Goal: Information Seeking & Learning: Learn about a topic

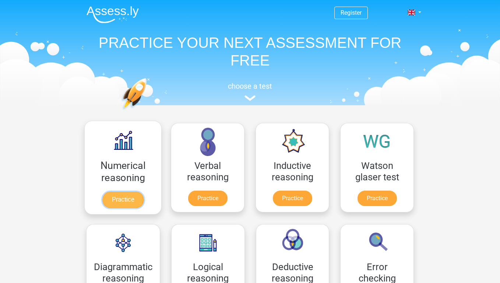
click at [135, 198] on link "Practice" at bounding box center [122, 200] width 41 height 16
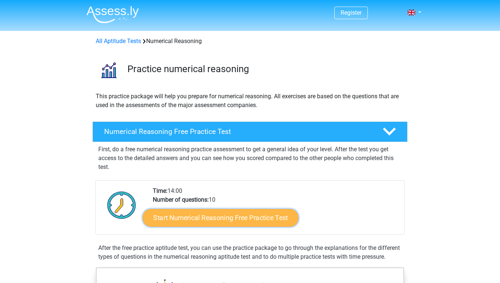
click at [209, 215] on link "Start Numerical Reasoning Free Practice Test" at bounding box center [221, 218] width 156 height 18
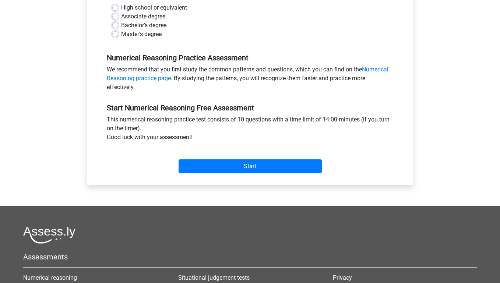
scroll to position [218, 0]
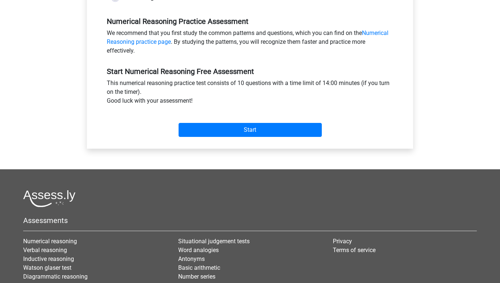
click at [237, 137] on div "Start" at bounding box center [249, 124] width 297 height 26
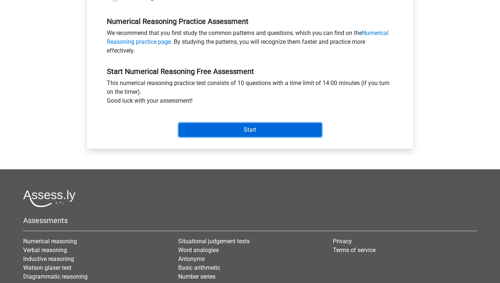
click at [233, 127] on input "Start" at bounding box center [250, 130] width 143 height 14
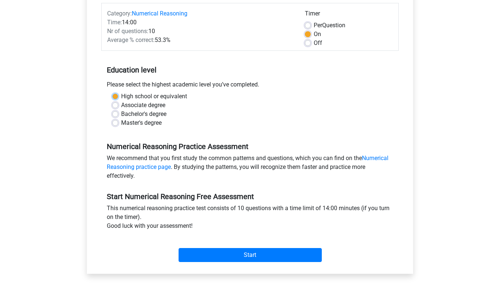
scroll to position [158, 0]
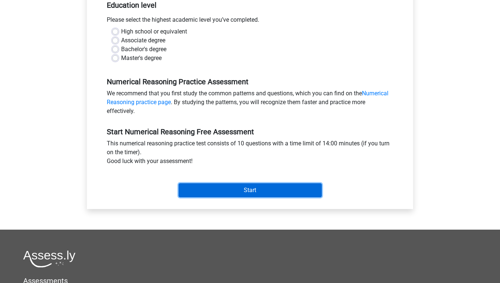
click at [237, 193] on input "Start" at bounding box center [250, 190] width 143 height 14
click at [237, 192] on input "Start" at bounding box center [250, 190] width 143 height 14
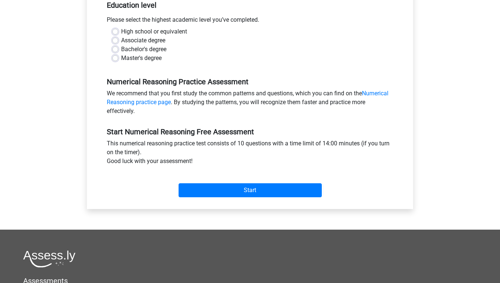
click at [163, 40] on label "Associate degree" at bounding box center [143, 40] width 44 height 9
click at [118, 40] on input "Associate degree" at bounding box center [115, 39] width 6 height 7
radio input "true"
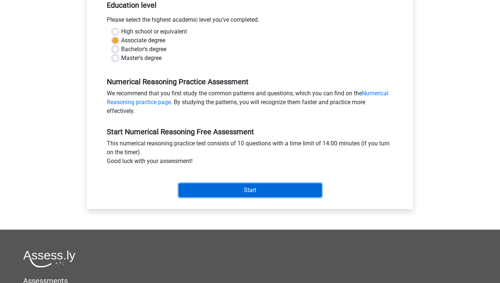
click at [228, 190] on input "Start" at bounding box center [250, 190] width 143 height 14
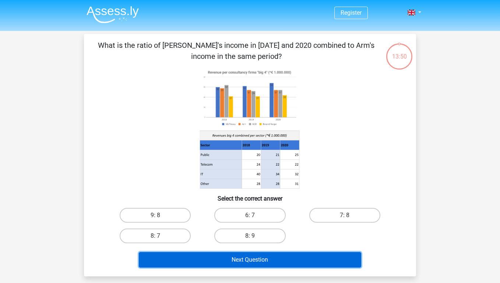
click at [233, 259] on button "Next Question" at bounding box center [250, 259] width 223 height 15
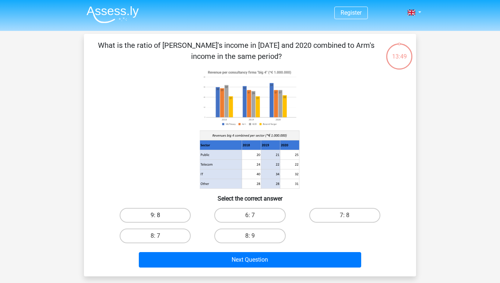
click at [166, 212] on label "9: 8" at bounding box center [155, 215] width 71 height 15
click at [160, 215] on input "9: 8" at bounding box center [157, 217] width 5 height 5
radio input "true"
click at [218, 250] on div "Next Question" at bounding box center [250, 258] width 309 height 24
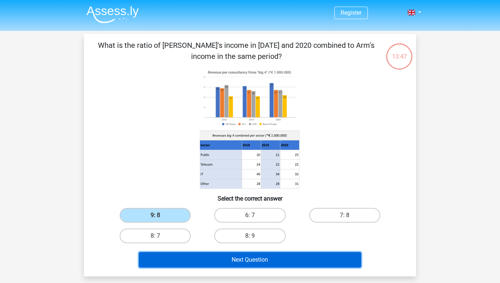
click at [226, 262] on button "Next Question" at bounding box center [250, 259] width 223 height 15
click at [230, 264] on button "Next Question" at bounding box center [250, 259] width 223 height 15
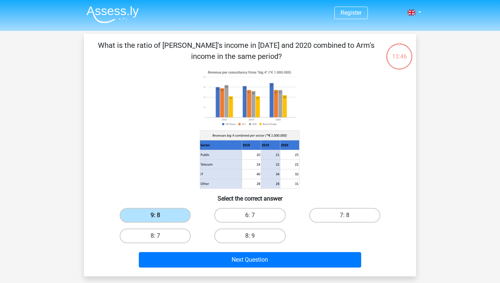
click at [172, 217] on label "9: 8" at bounding box center [155, 215] width 71 height 15
click at [160, 217] on input "9: 8" at bounding box center [157, 217] width 5 height 5
click at [172, 217] on label "9: 8" at bounding box center [155, 215] width 71 height 15
click at [160, 217] on input "9: 8" at bounding box center [157, 217] width 5 height 5
click at [171, 236] on label "8: 7" at bounding box center [155, 236] width 71 height 15
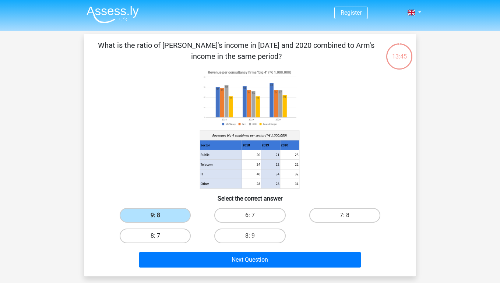
click at [160, 236] on input "8: 7" at bounding box center [157, 238] width 5 height 5
radio input "true"
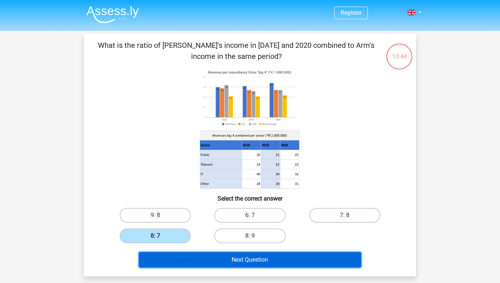
click at [232, 259] on button "Next Question" at bounding box center [250, 259] width 223 height 15
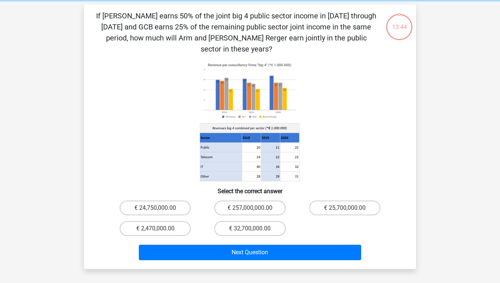
scroll to position [34, 0]
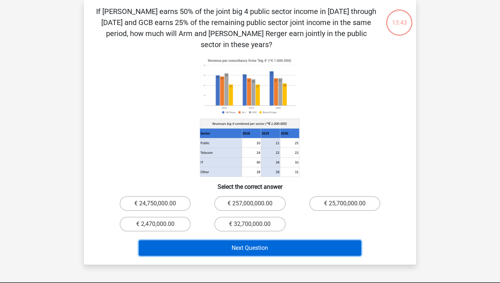
click at [244, 240] on button "Next Question" at bounding box center [250, 247] width 223 height 15
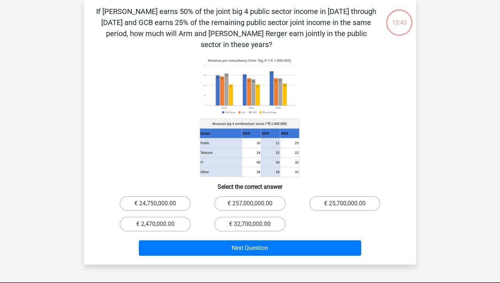
click at [248, 214] on div "€ 32,700,000.00" at bounding box center [249, 224] width 95 height 21
